Goal: Check status: Check status

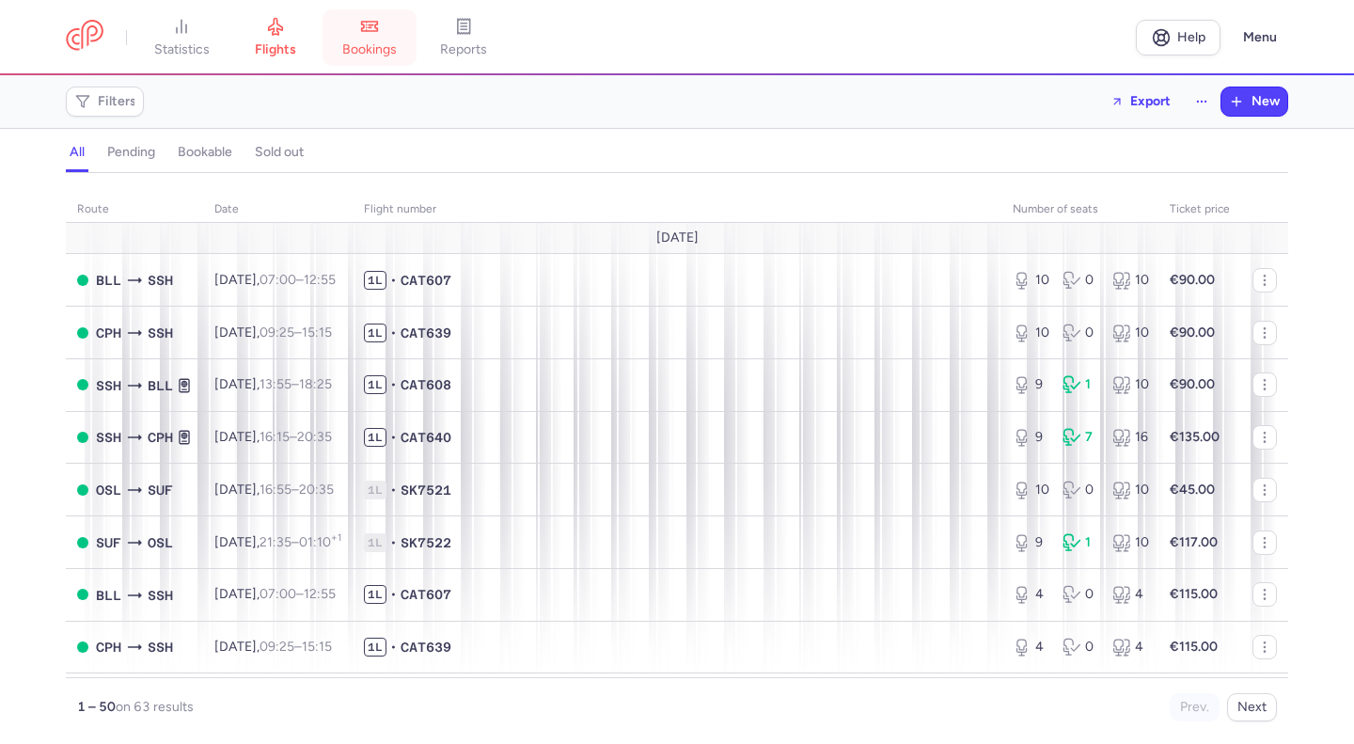
click at [380, 41] on span "bookings" at bounding box center [369, 49] width 55 height 17
